Goal: Task Accomplishment & Management: Manage account settings

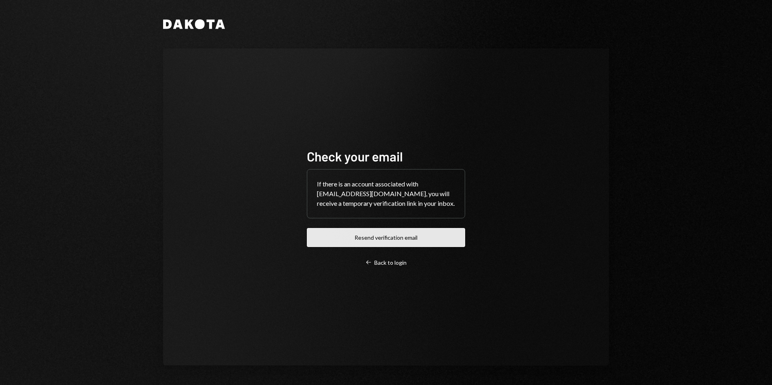
click at [378, 238] on button "Resend verification email" at bounding box center [386, 237] width 158 height 19
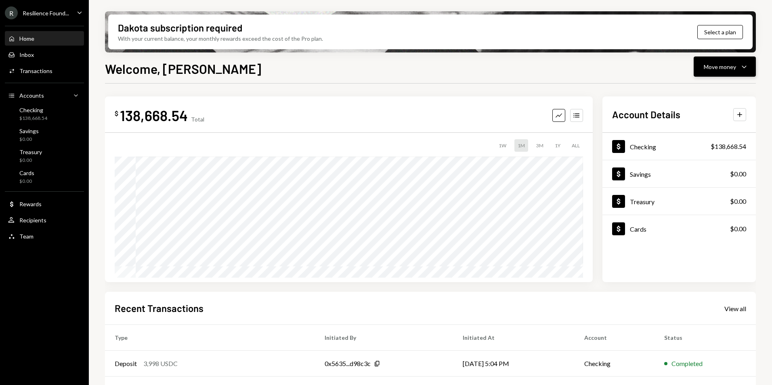
click at [745, 69] on icon "Caret Down" at bounding box center [744, 67] width 10 height 10
drag, startPoint x: 529, startPoint y: 67, endPoint x: 389, endPoint y: 72, distance: 139.8
click at [529, 67] on div "Welcome, [PERSON_NAME] Move money Caret Down" at bounding box center [430, 68] width 651 height 18
click at [61, 10] on div "Resilience Found..." at bounding box center [46, 13] width 46 height 7
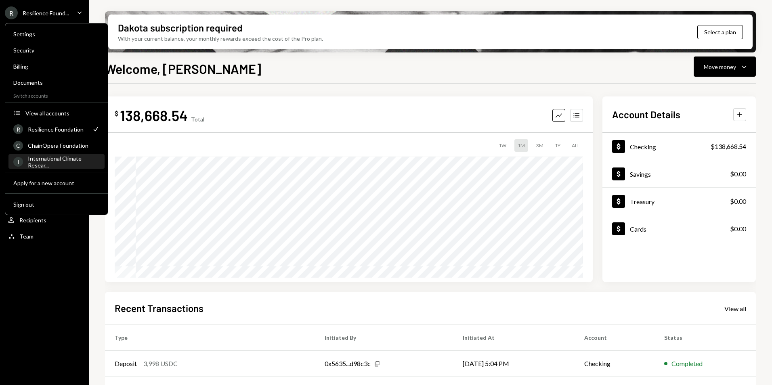
click at [53, 163] on div "International Climate Resear..." at bounding box center [64, 162] width 72 height 14
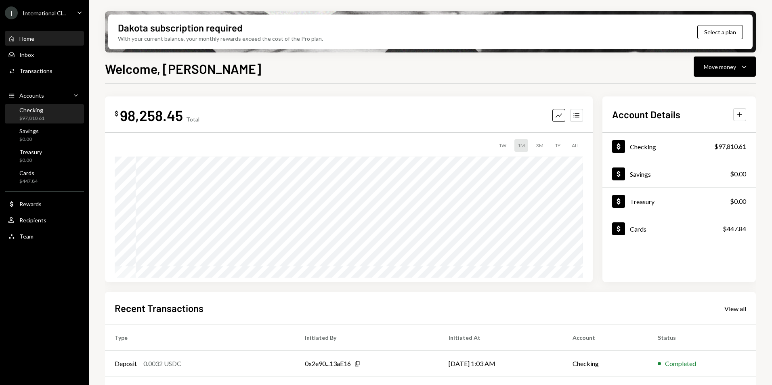
click at [32, 118] on div "$97,810.61" at bounding box center [31, 118] width 25 height 7
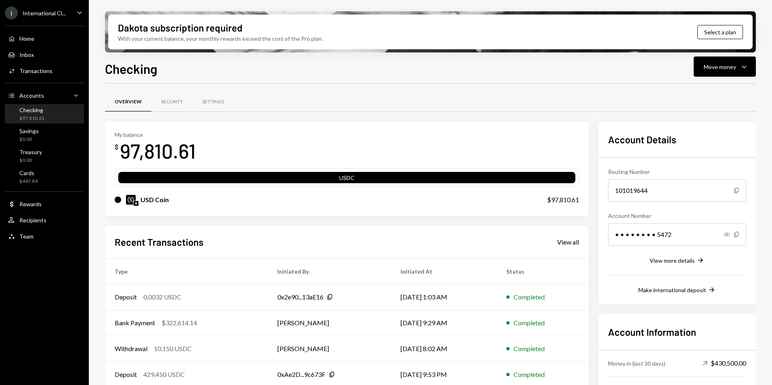
click at [386, 86] on div "Overview Security Settings My balance $ 97,810.61 USDC USD Coin $97,810.61 Rece…" at bounding box center [430, 266] width 651 height 365
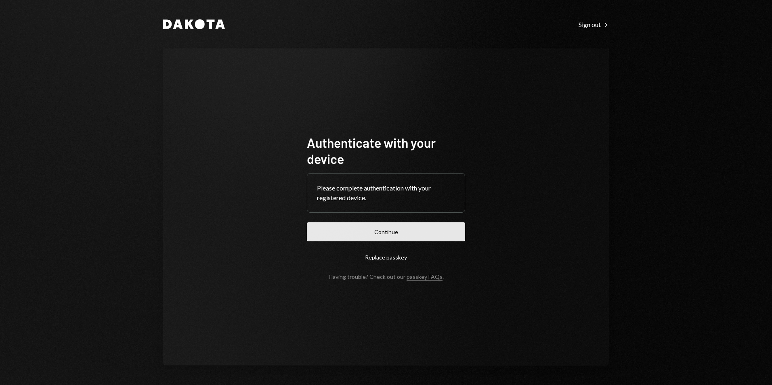
click at [390, 236] on button "Continue" at bounding box center [386, 231] width 158 height 19
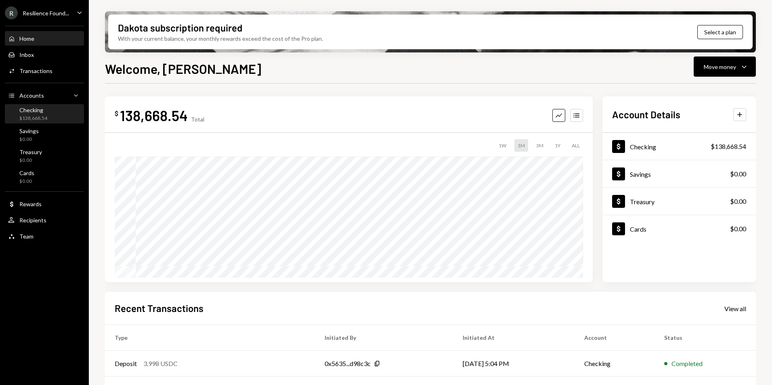
click at [47, 117] on div "Checking $138,668.54" at bounding box center [44, 114] width 73 height 15
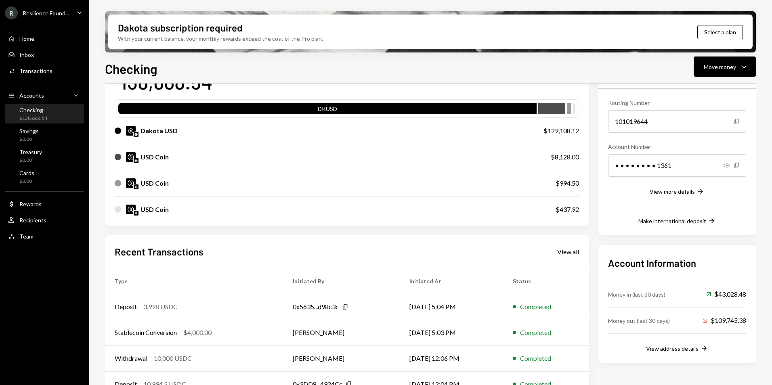
scroll to position [33, 0]
